Goal: Transaction & Acquisition: Book appointment/travel/reservation

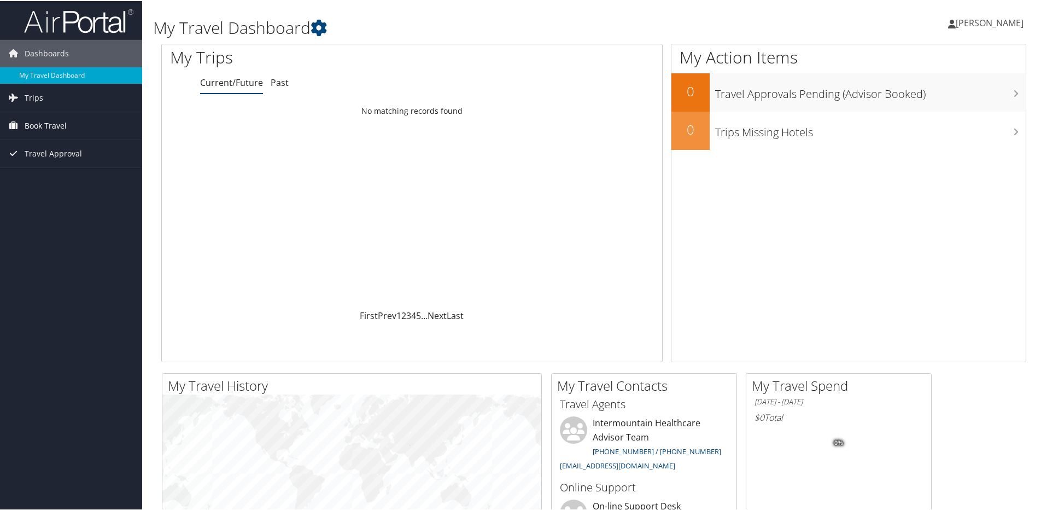
click at [60, 123] on span "Book Travel" at bounding box center [46, 124] width 42 height 27
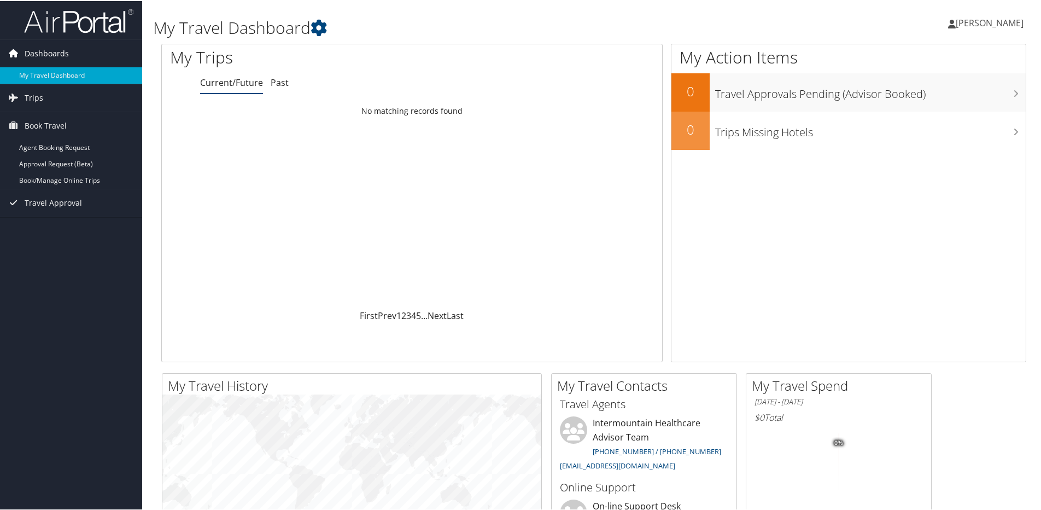
click at [57, 53] on span "Dashboards" at bounding box center [47, 52] width 44 height 27
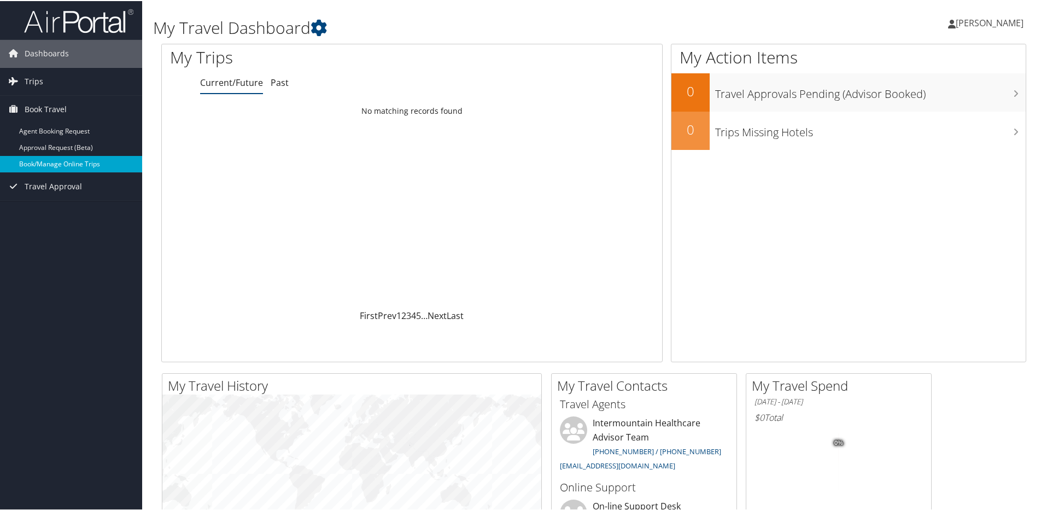
click at [67, 162] on link "Book/Manage Online Trips" at bounding box center [71, 163] width 142 height 16
